Goal: Find specific page/section: Find specific page/section

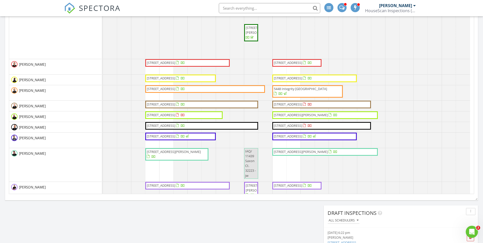
scroll to position [76, 0]
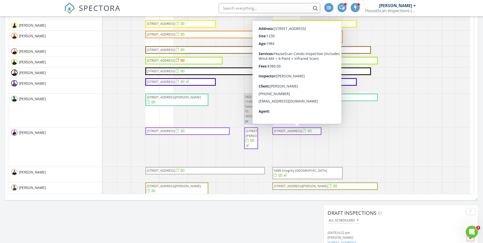
click at [287, 133] on span "2086 Sandpiper Ct, Ponte Vedra 32082" at bounding box center [288, 130] width 28 height 5
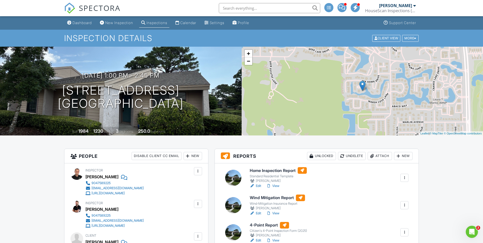
click at [277, 184] on link "View" at bounding box center [272, 185] width 13 height 5
